Goal: Navigation & Orientation: Find specific page/section

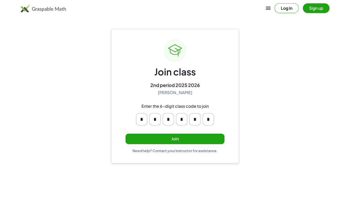
click at [187, 139] on button "Join" at bounding box center [175, 139] width 99 height 11
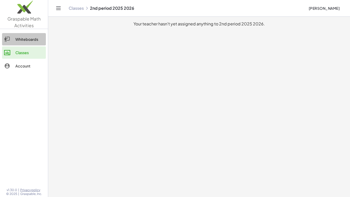
click at [7, 38] on icon at bounding box center [7, 39] width 6 height 6
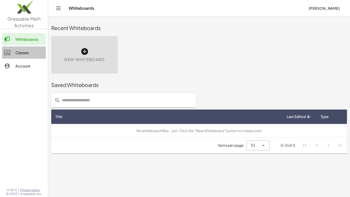
click at [14, 51] on div at bounding box center [9, 52] width 11 height 6
